Goal: Task Accomplishment & Management: Manage account settings

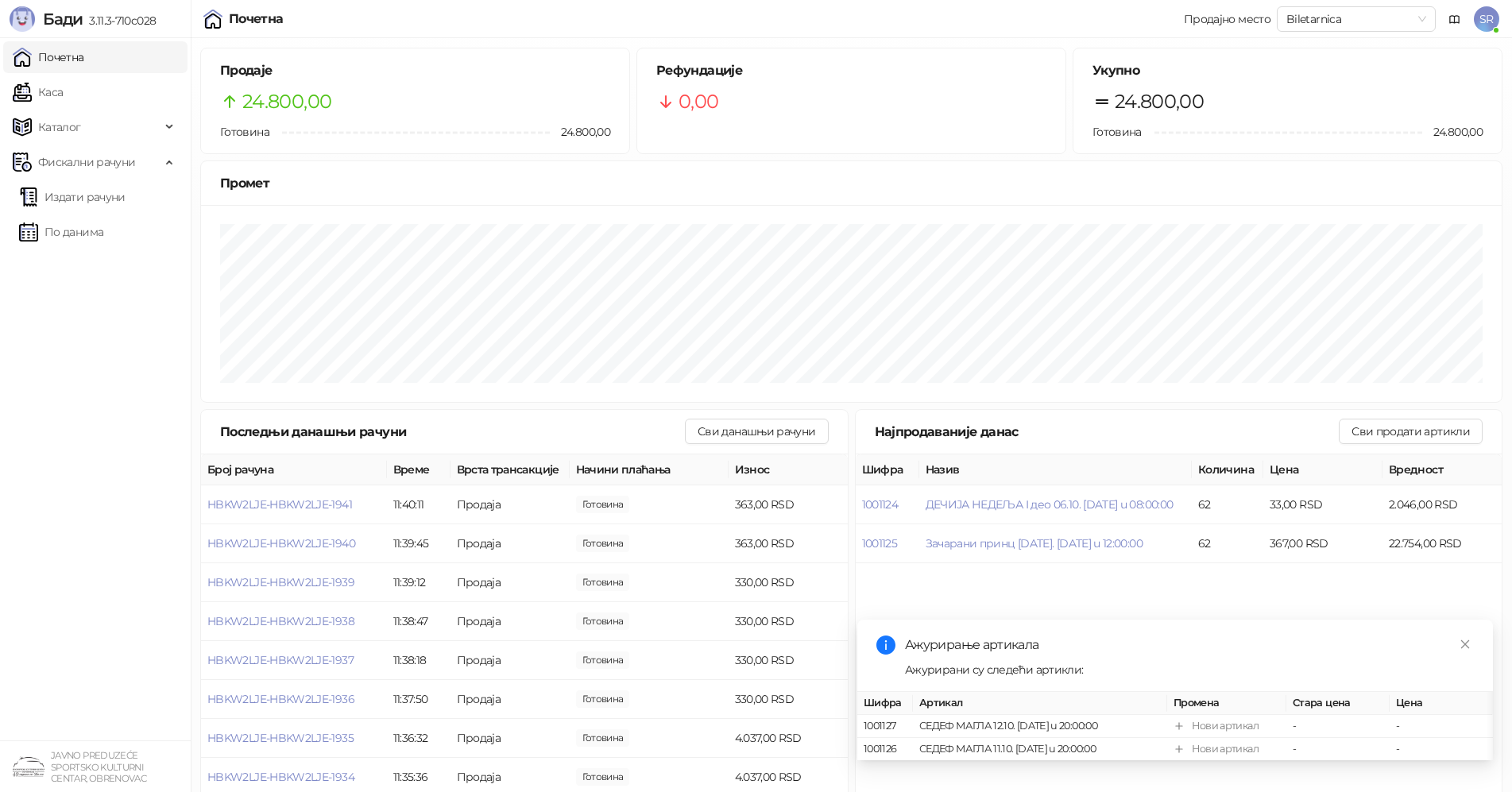
click at [1489, 24] on span "SR" at bounding box center [1487, 19] width 25 height 25
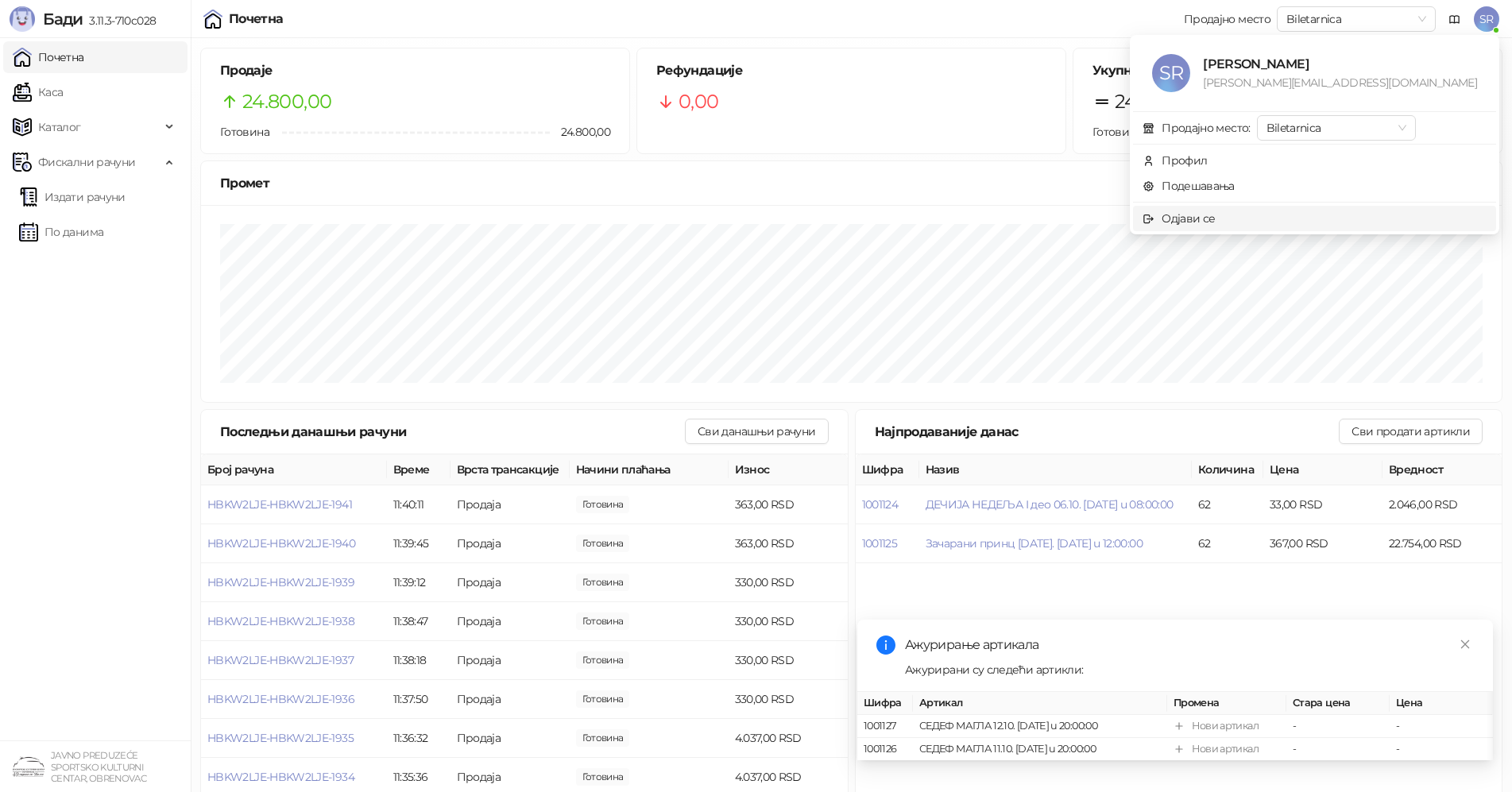
click at [1298, 224] on span "Одјави се" at bounding box center [1313, 218] width 344 height 17
